Goal: Answer question/provide support: Share knowledge or assist other users

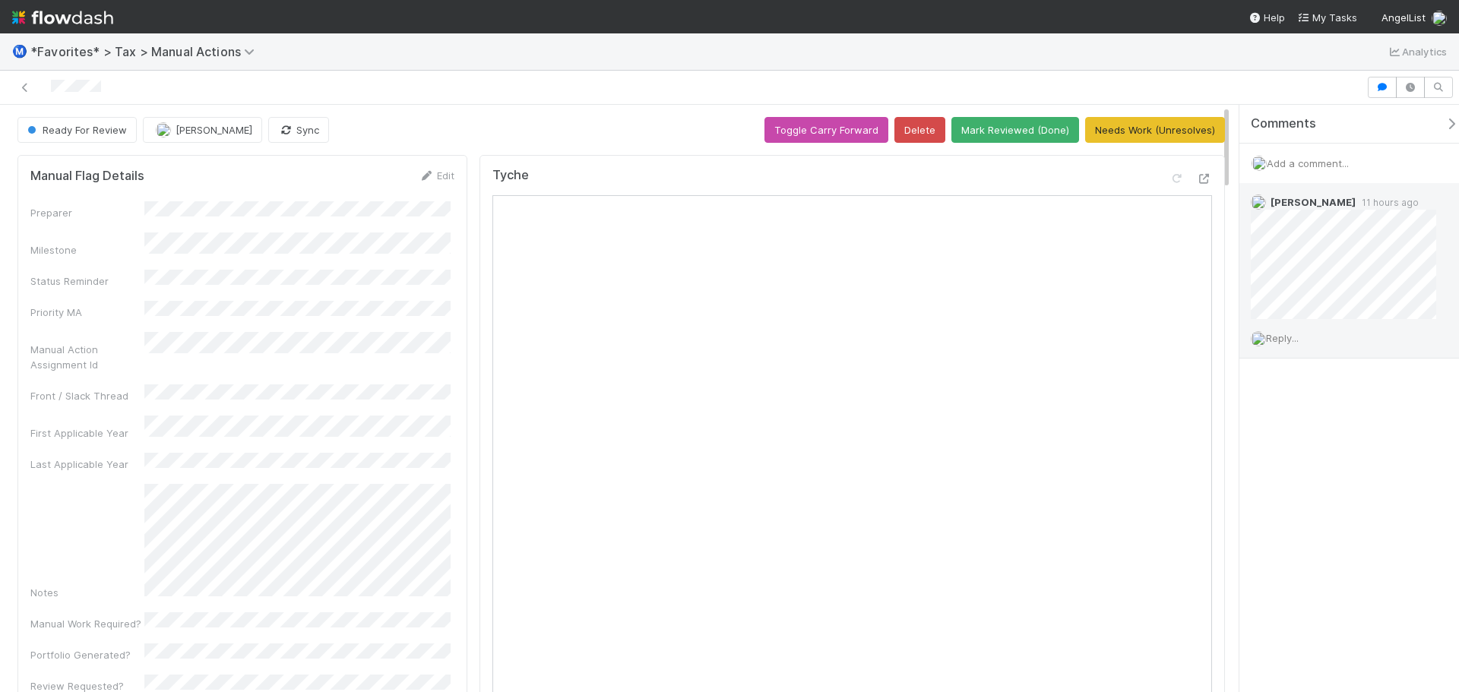
click at [1296, 340] on span "Reply..." at bounding box center [1282, 338] width 33 height 12
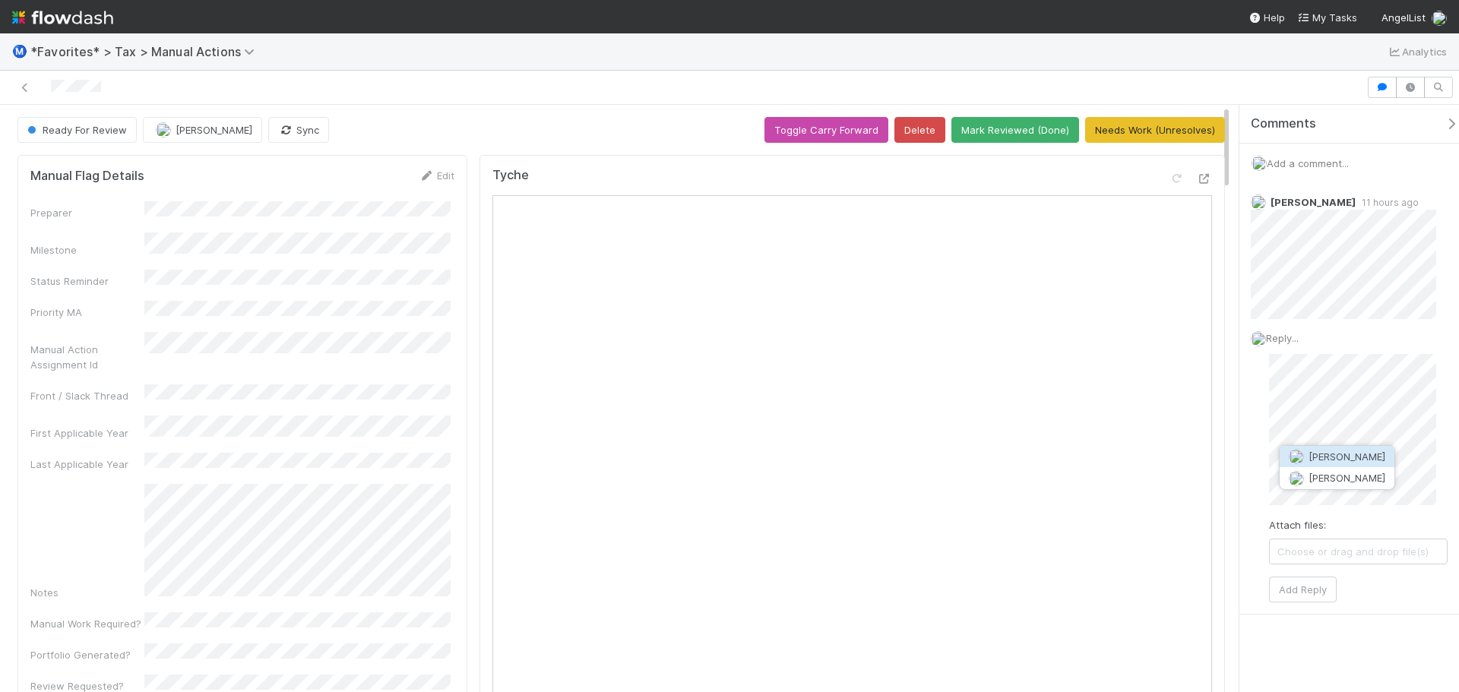
click at [1322, 454] on span "[PERSON_NAME]" at bounding box center [1346, 457] width 77 height 12
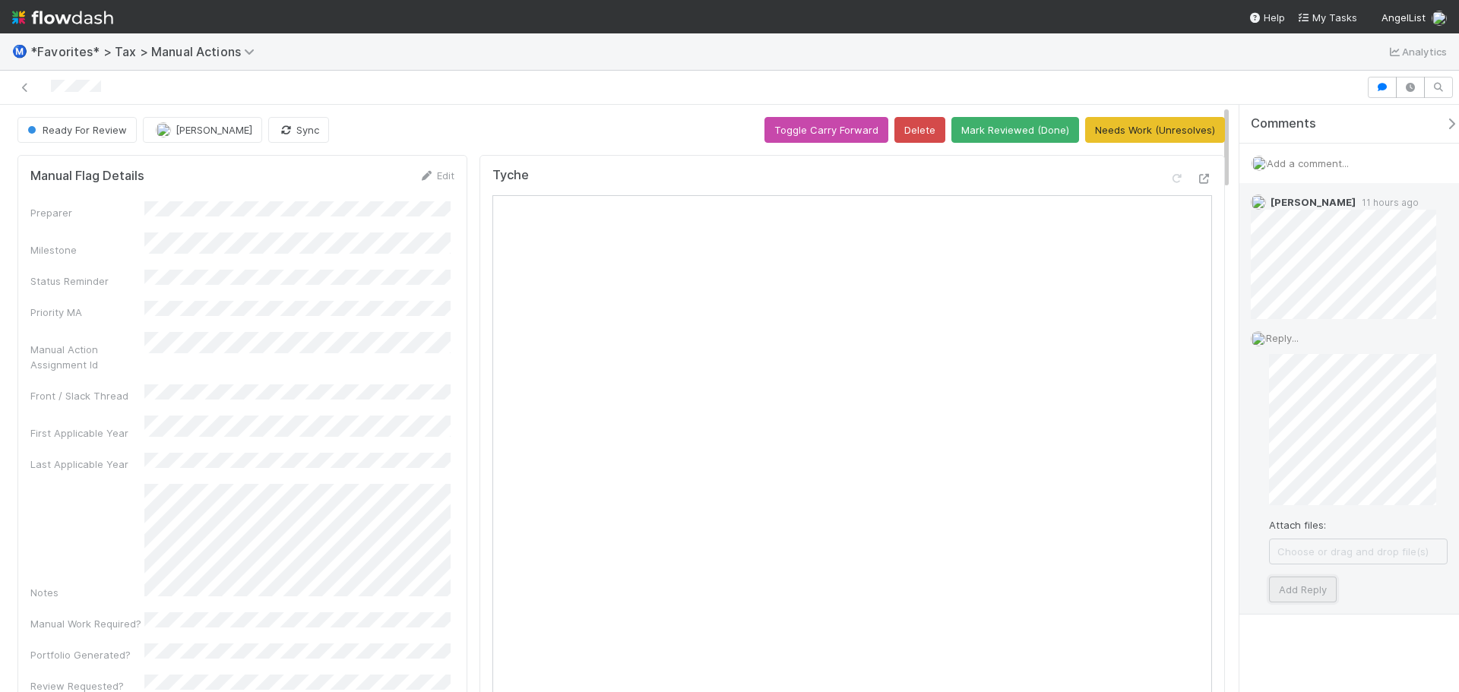
click at [1326, 584] on button "Add Reply" at bounding box center [1303, 590] width 68 height 26
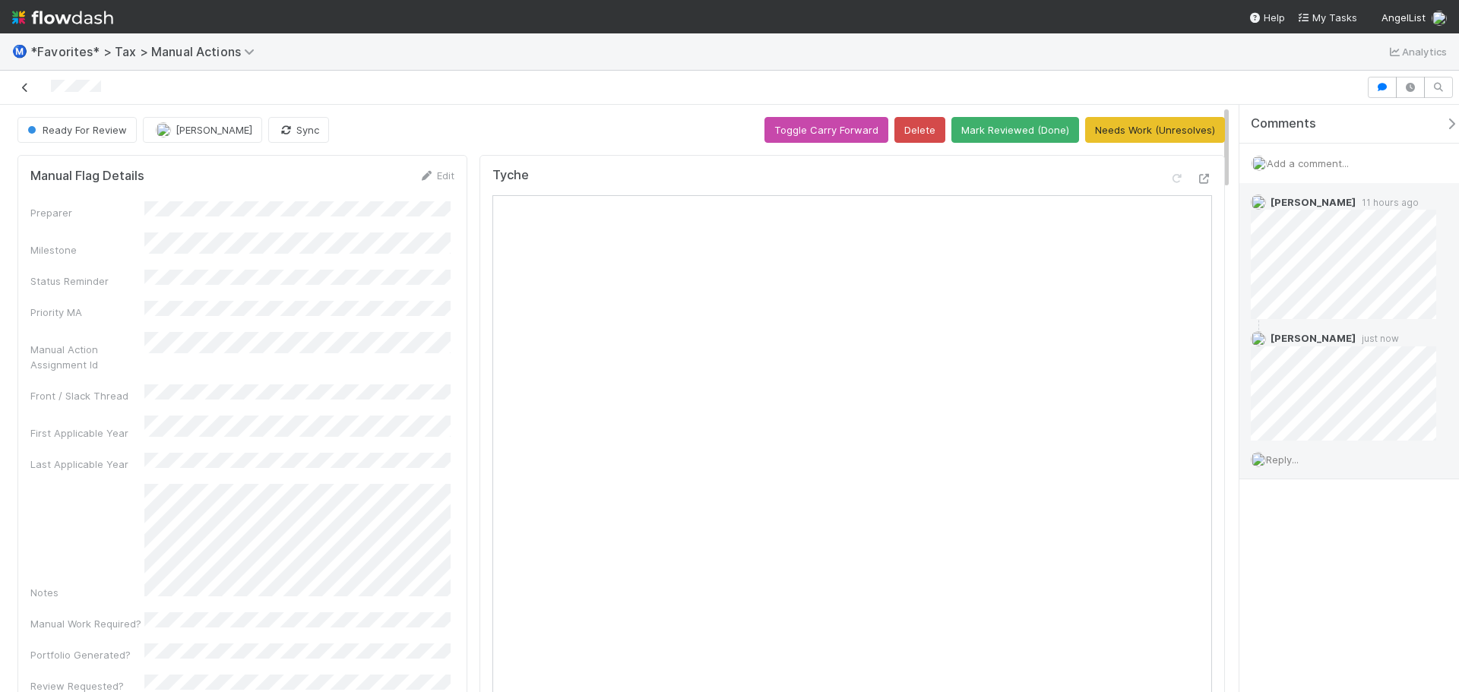
click at [27, 93] on link at bounding box center [24, 87] width 15 height 15
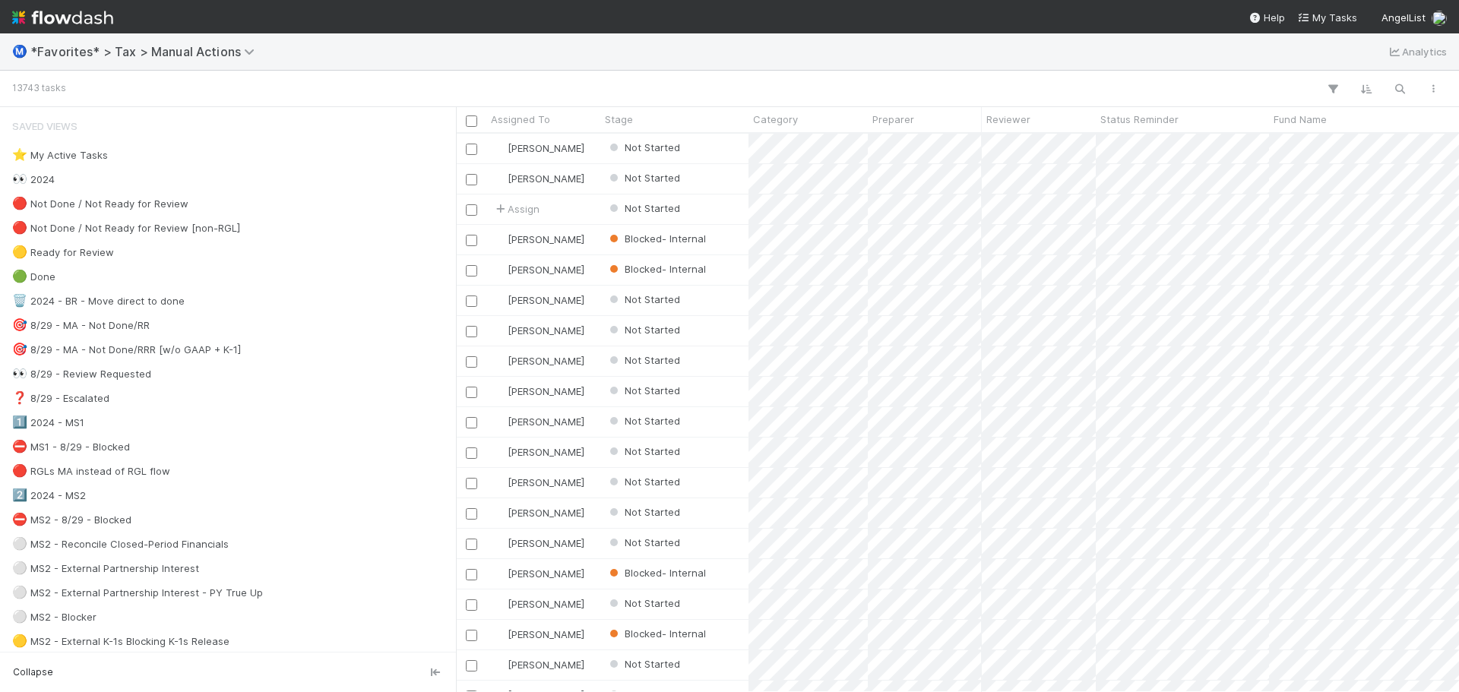
scroll to position [12, 12]
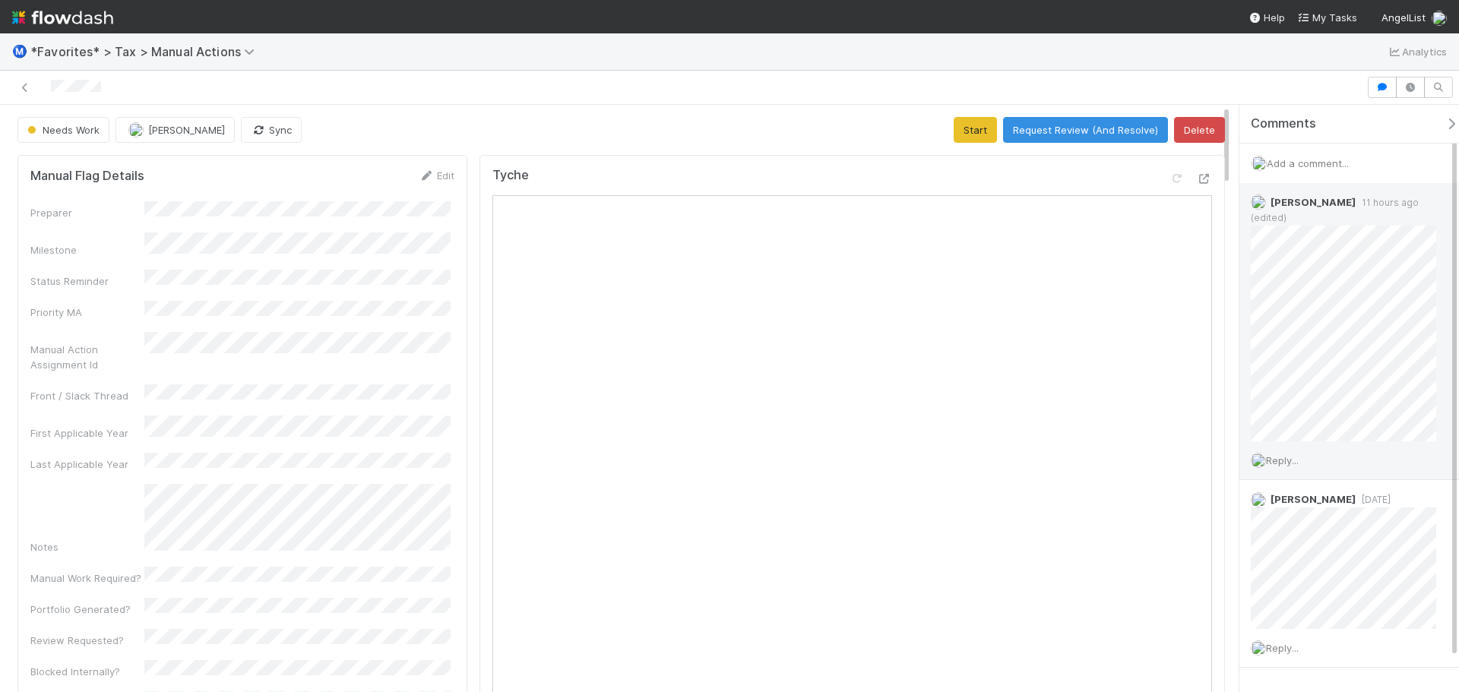
click at [1298, 454] on span "Reply..." at bounding box center [1282, 460] width 33 height 12
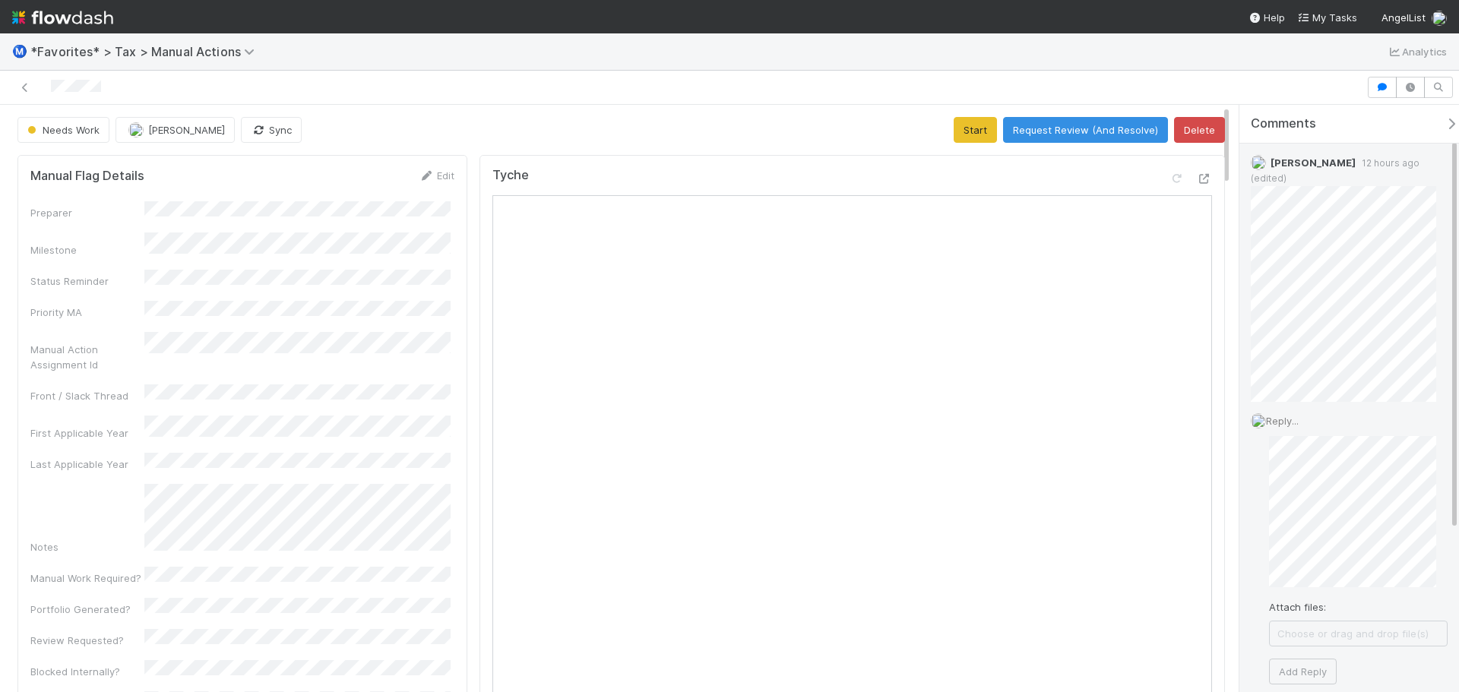
scroll to position [76, 0]
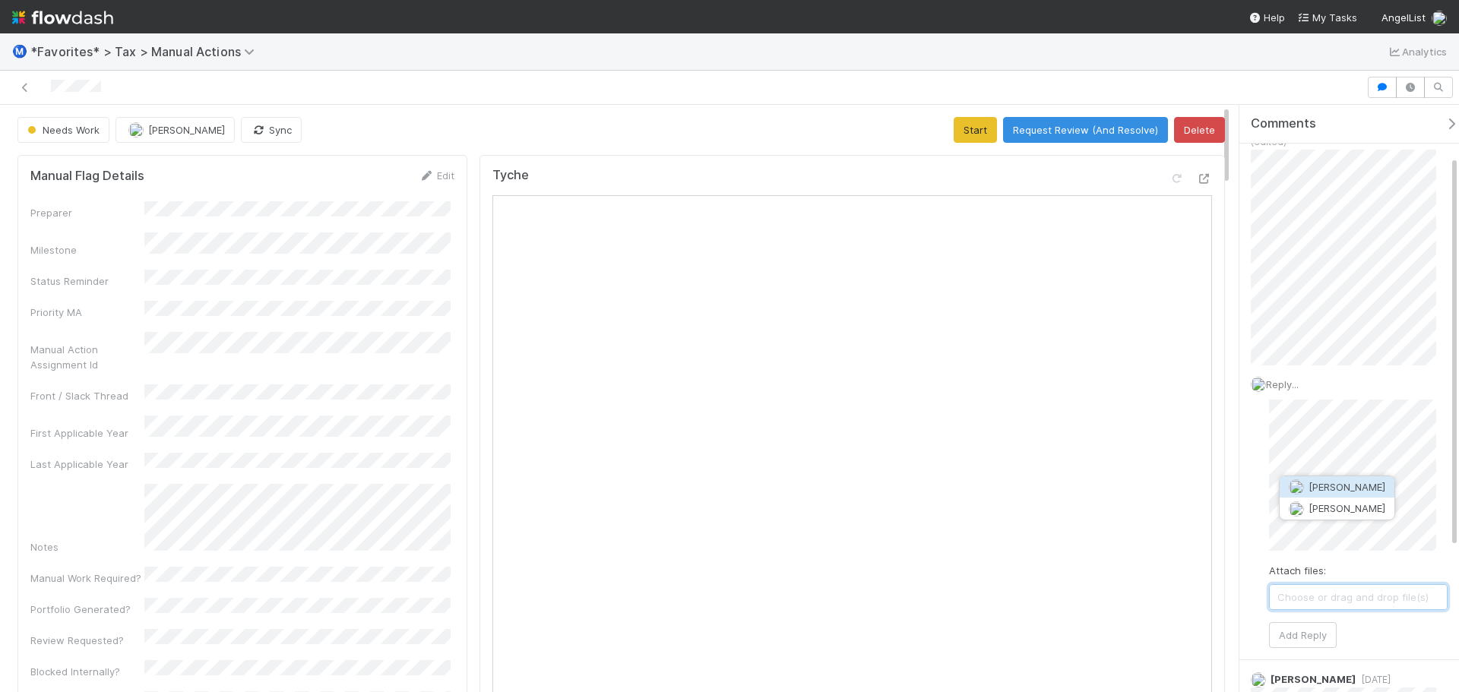
click at [1312, 486] on span "[PERSON_NAME]" at bounding box center [1346, 487] width 77 height 12
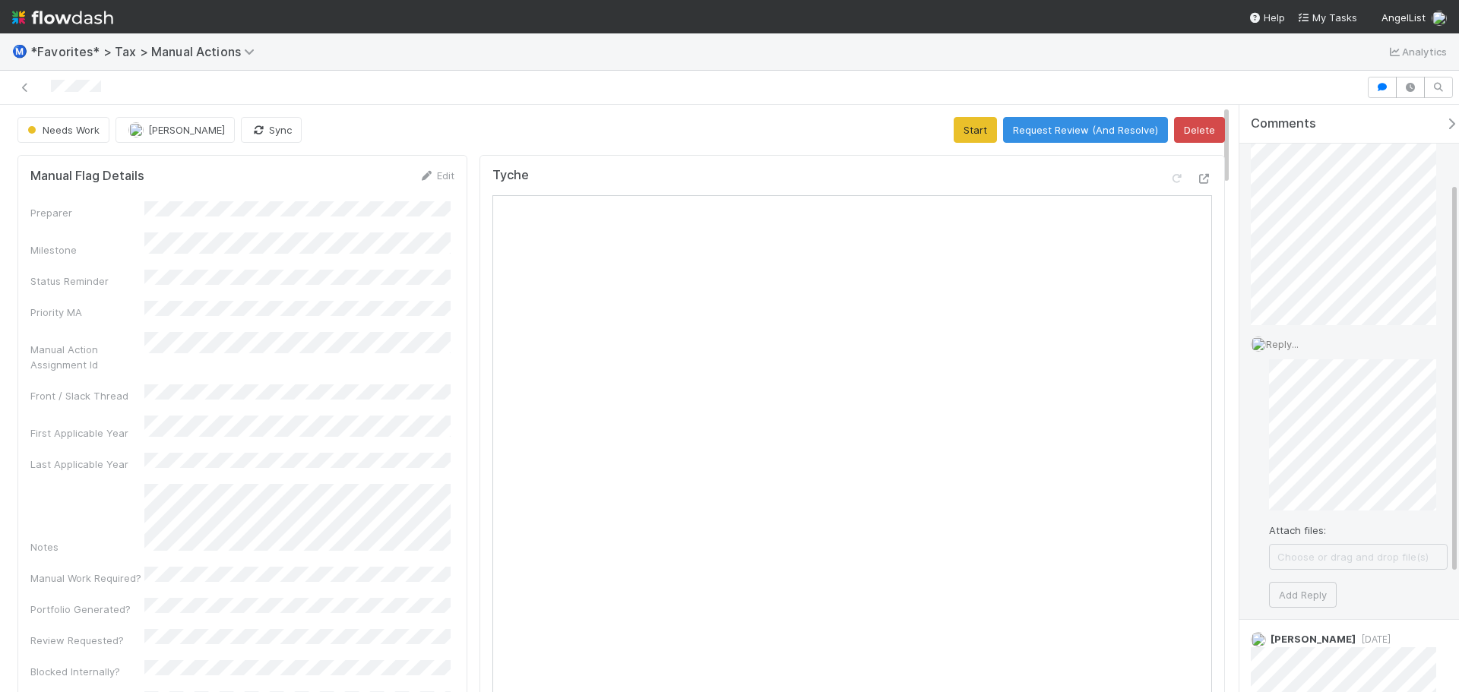
scroll to position [228, 0]
click at [1316, 470] on button "Add Reply" at bounding box center [1303, 483] width 68 height 26
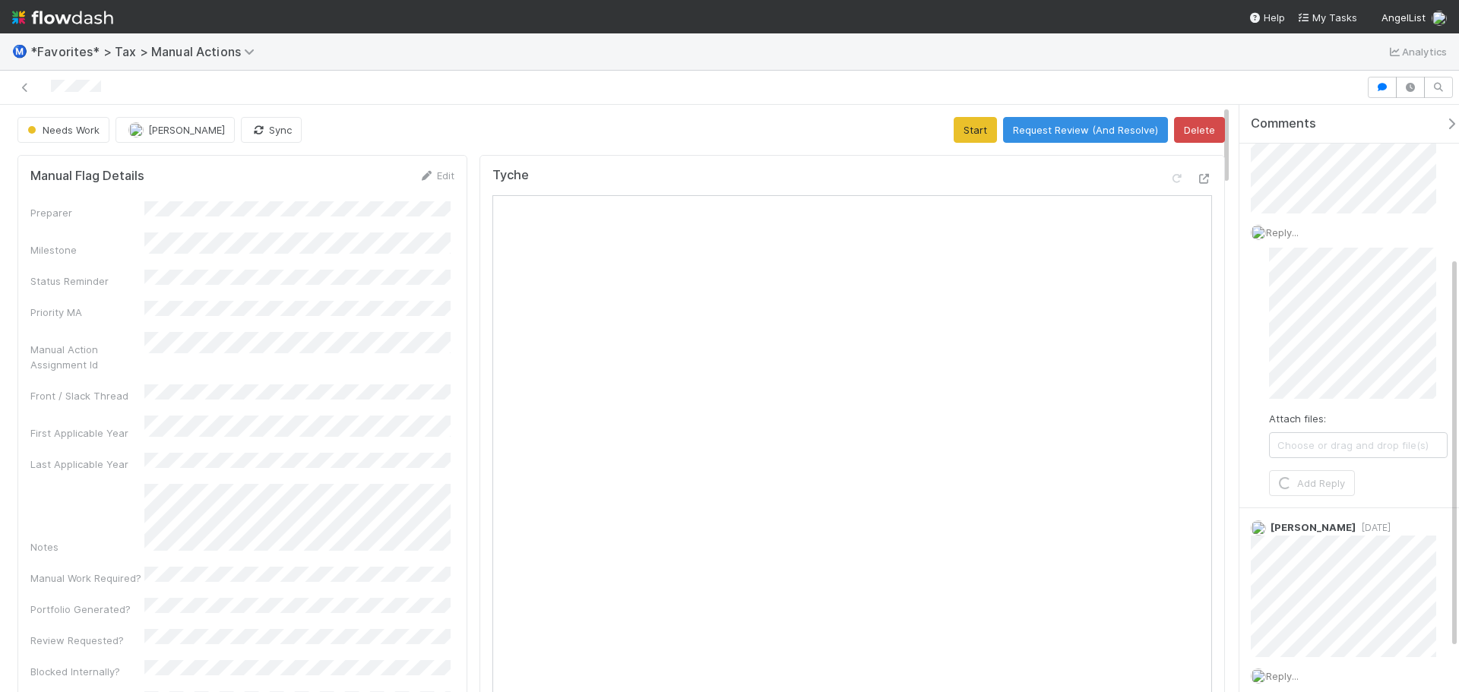
scroll to position [142, 0]
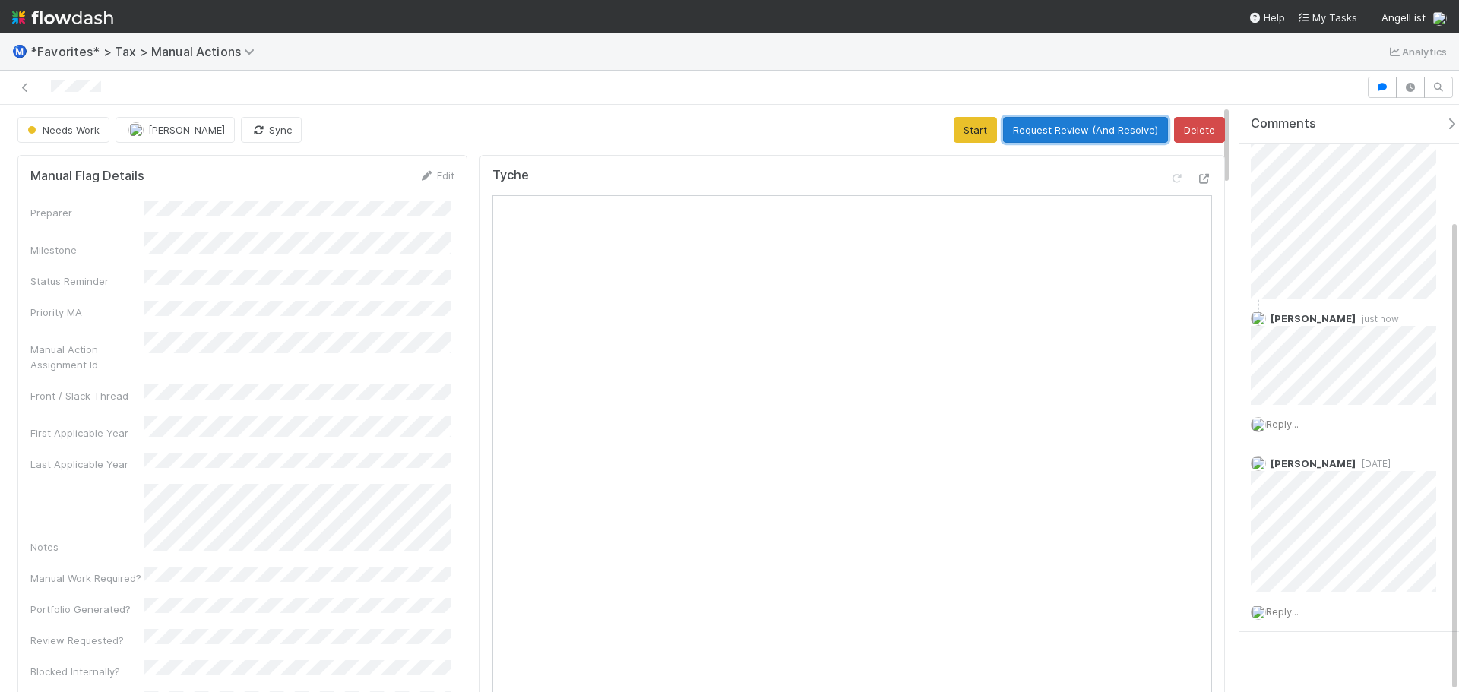
click at [1054, 128] on button "Request Review (And Resolve)" at bounding box center [1085, 130] width 165 height 26
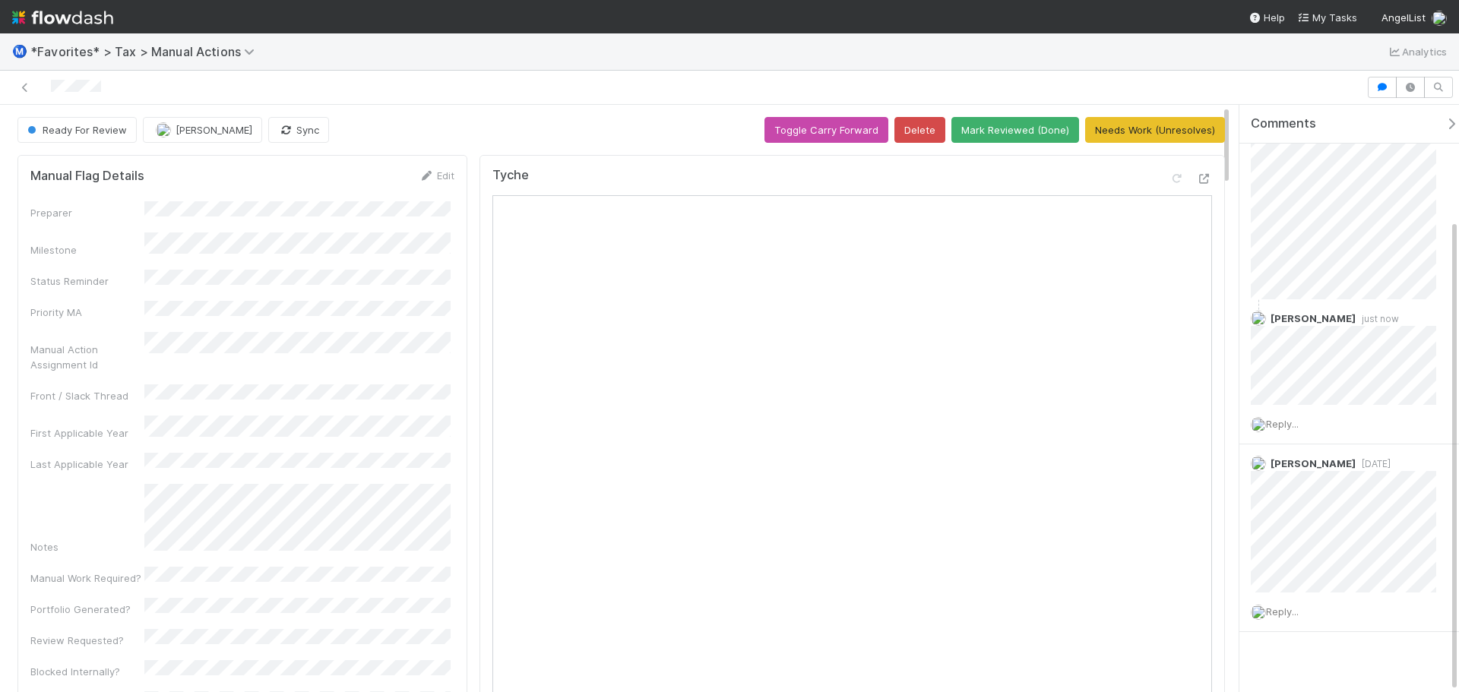
click at [659, 85] on div at bounding box center [683, 87] width 1354 height 21
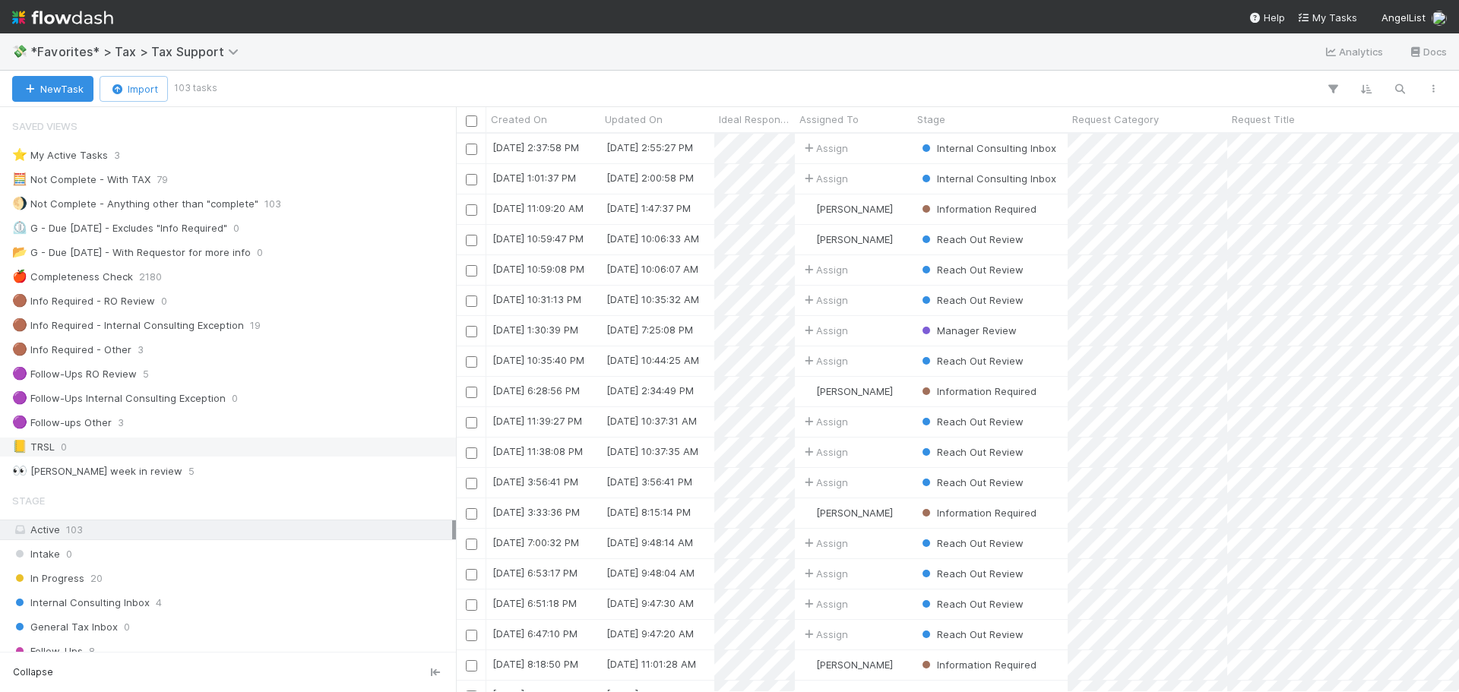
scroll to position [152, 0]
click at [143, 422] on div "🟣 Follow-ups Other 4" at bounding box center [232, 422] width 440 height 19
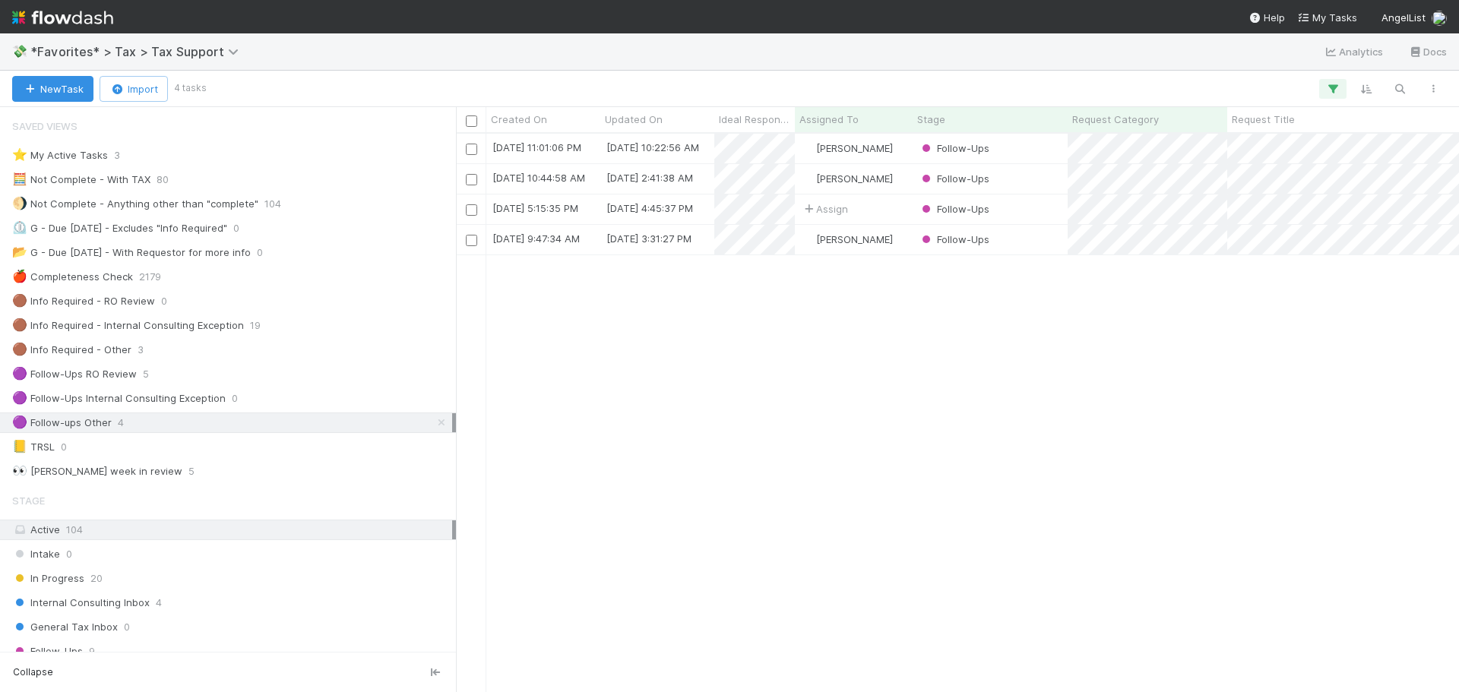
scroll to position [547, 991]
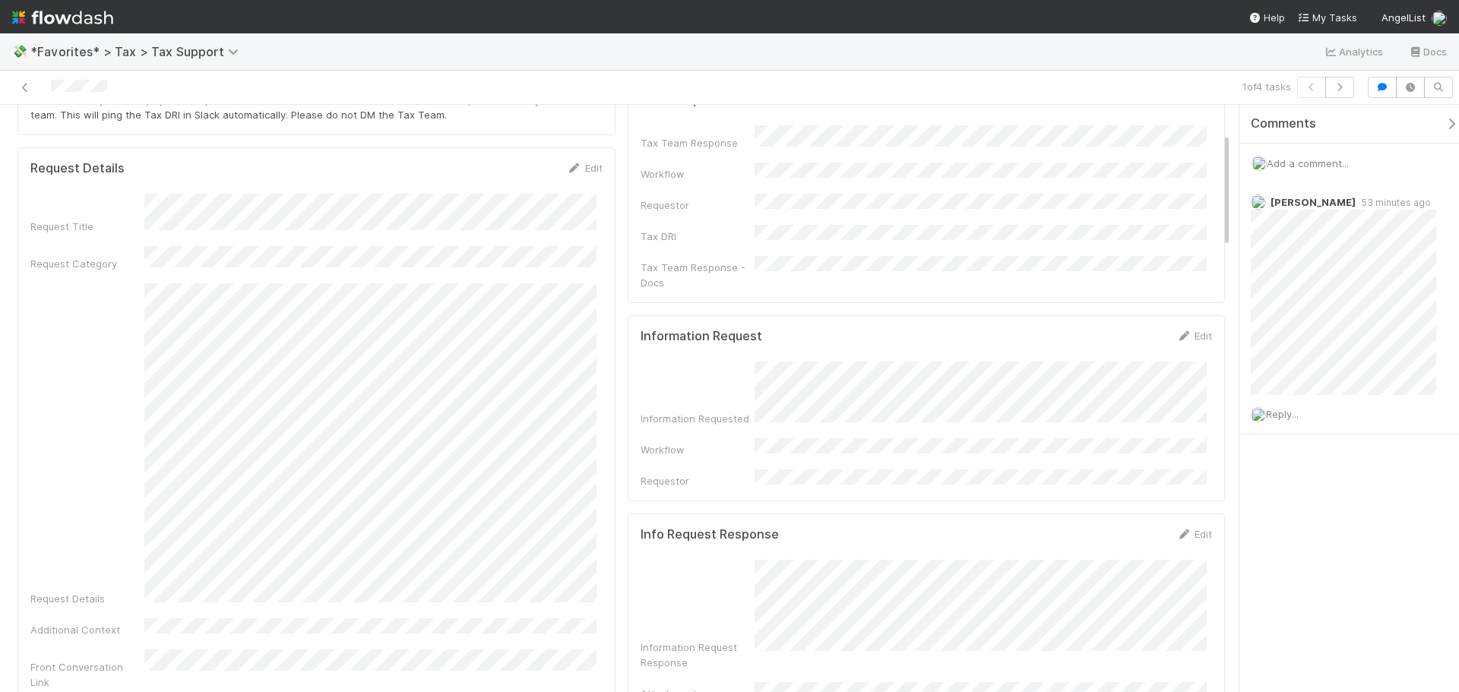
scroll to position [144, 0]
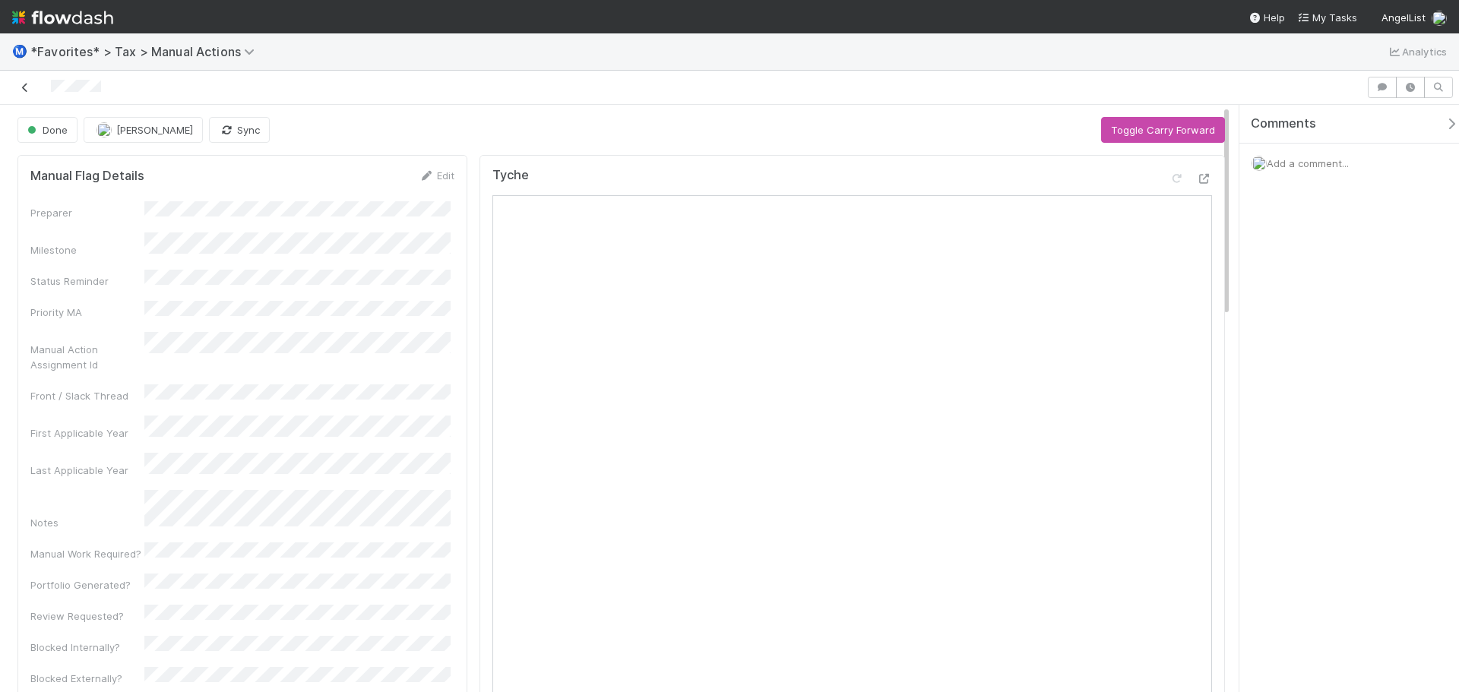
click at [30, 87] on icon at bounding box center [24, 88] width 15 height 10
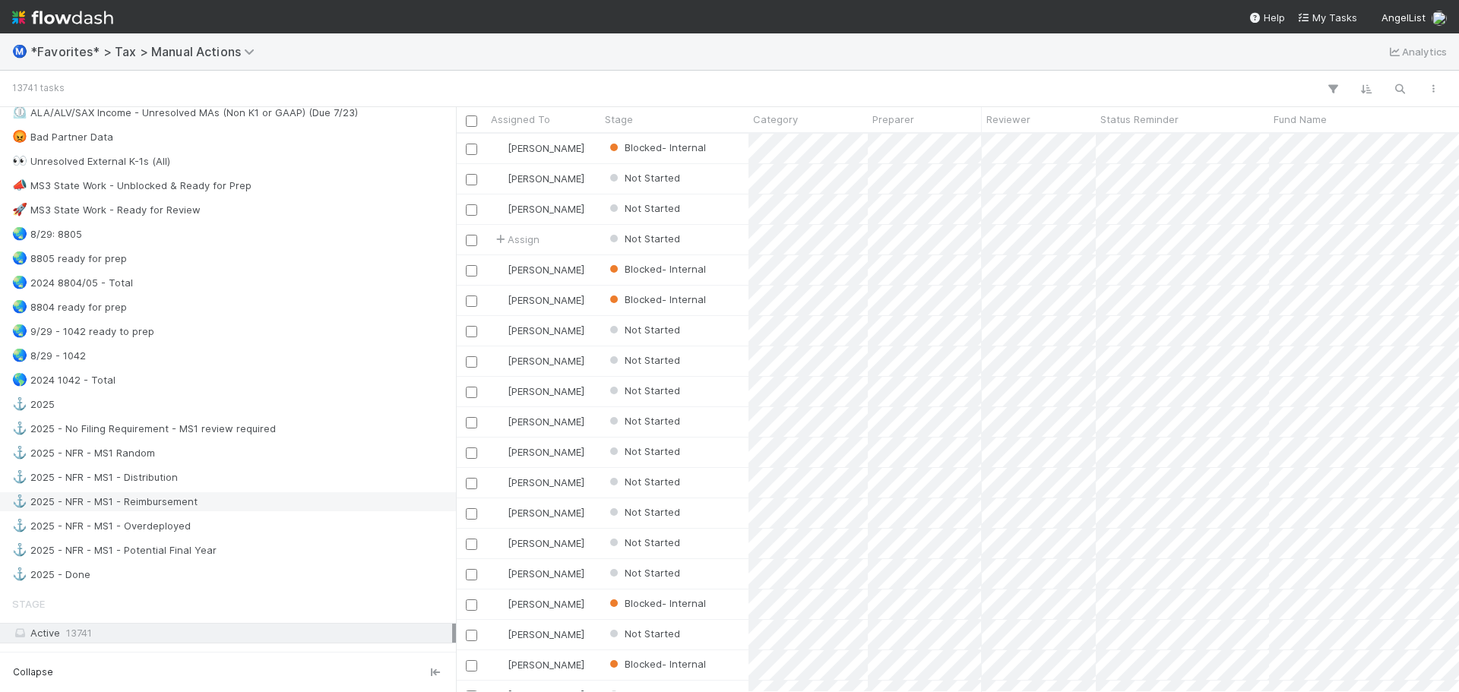
scroll to position [684, 0]
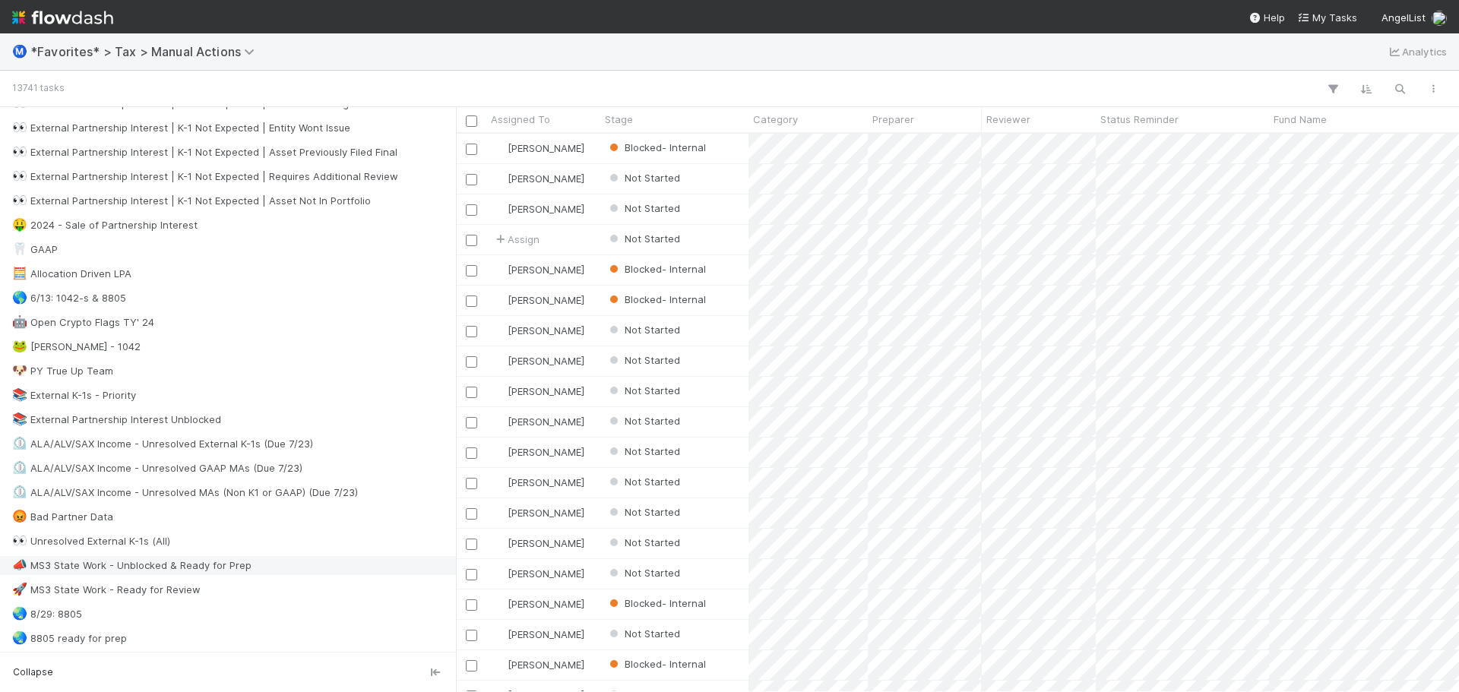
click at [196, 573] on div "📣 MS3 State Work - Unblocked & Ready for Prep" at bounding box center [131, 565] width 239 height 19
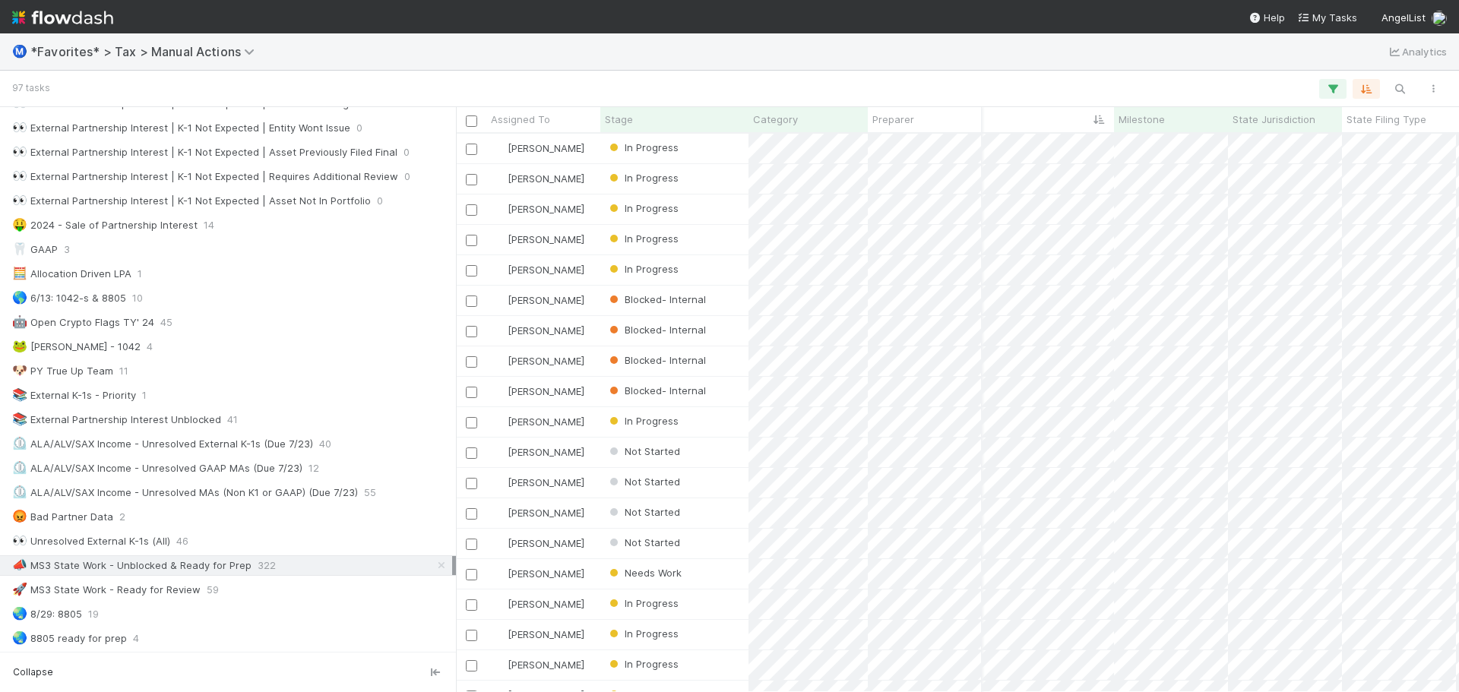
scroll to position [0, 608]
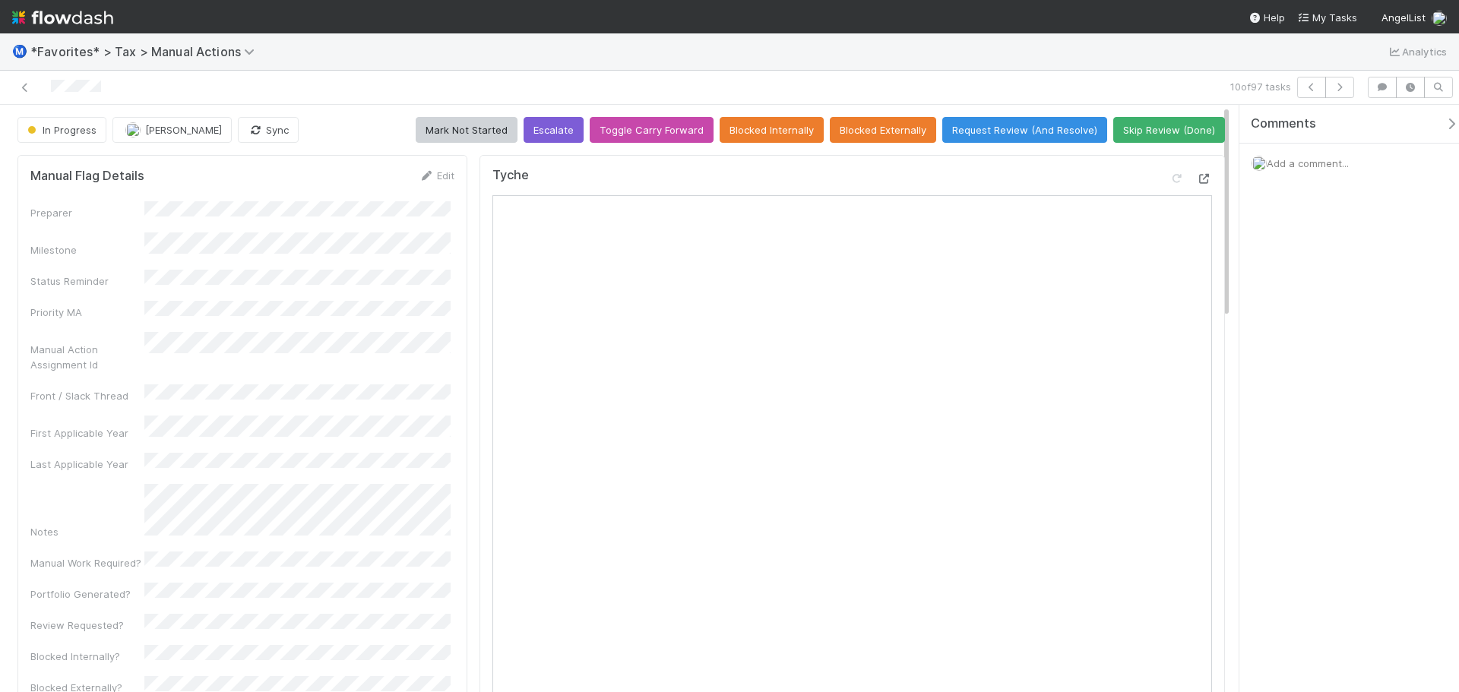
click at [1197, 182] on icon at bounding box center [1204, 179] width 15 height 10
click at [24, 90] on icon at bounding box center [24, 88] width 15 height 10
click at [1199, 175] on icon at bounding box center [1204, 179] width 15 height 10
click at [1199, 181] on icon at bounding box center [1204, 179] width 15 height 10
